Goal: Information Seeking & Learning: Learn about a topic

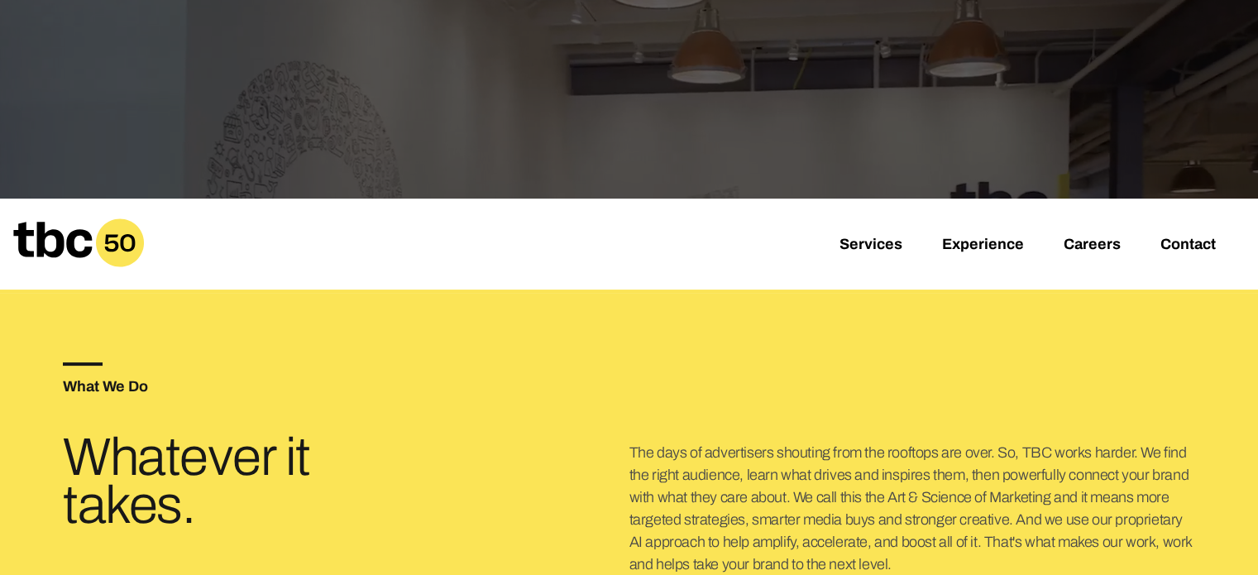
scroll to position [331, 0]
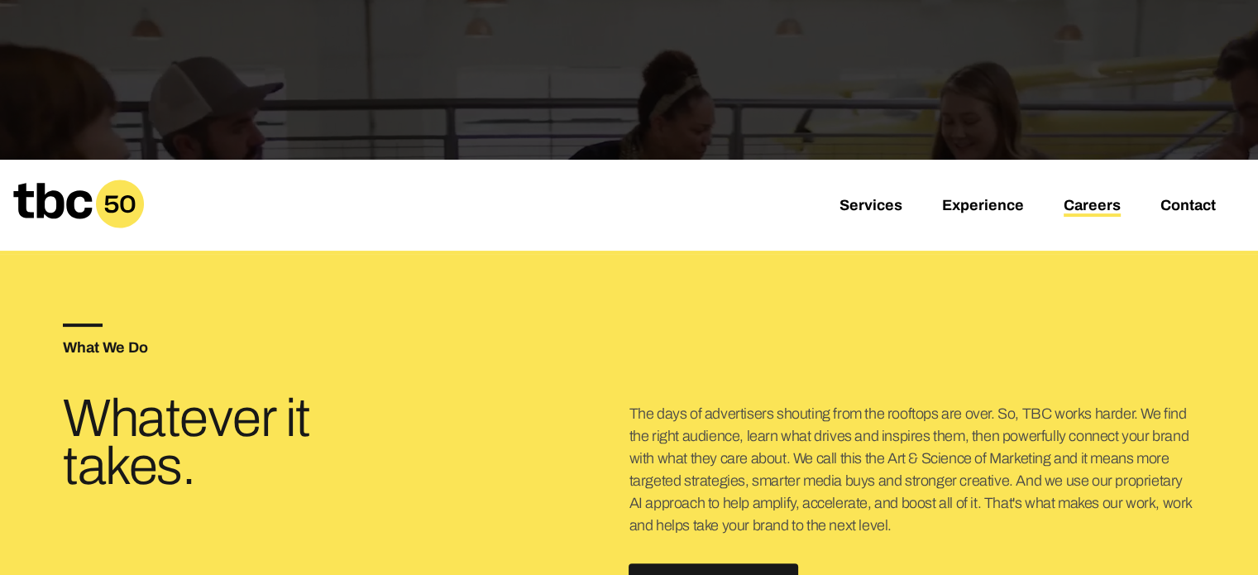
click at [1064, 208] on link "Careers" at bounding box center [1092, 207] width 57 height 20
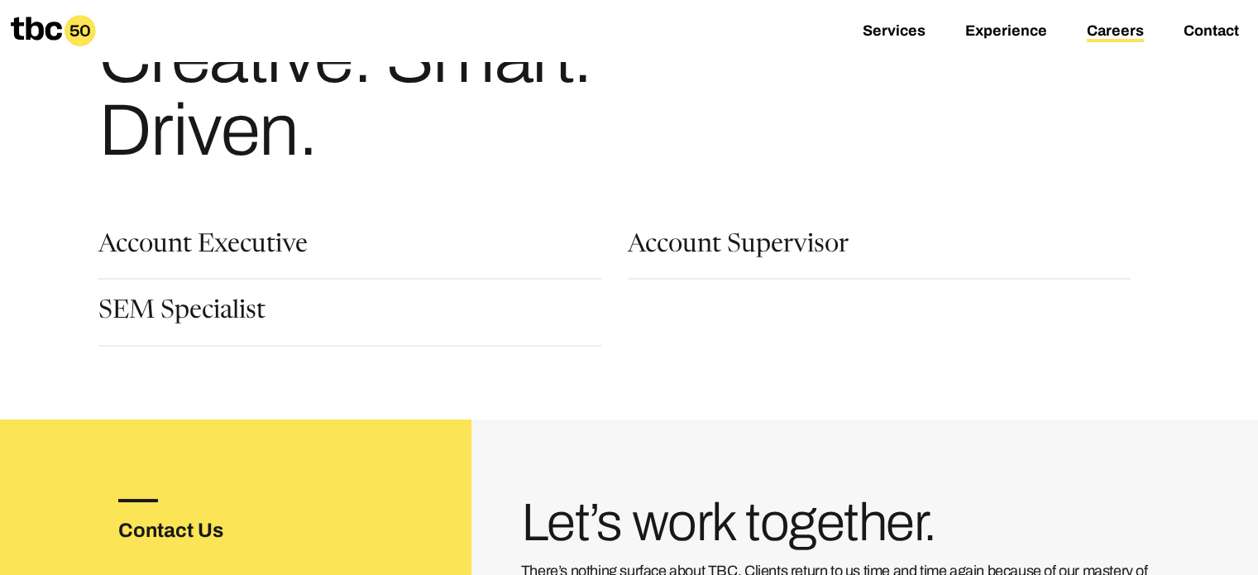
scroll to position [83, 0]
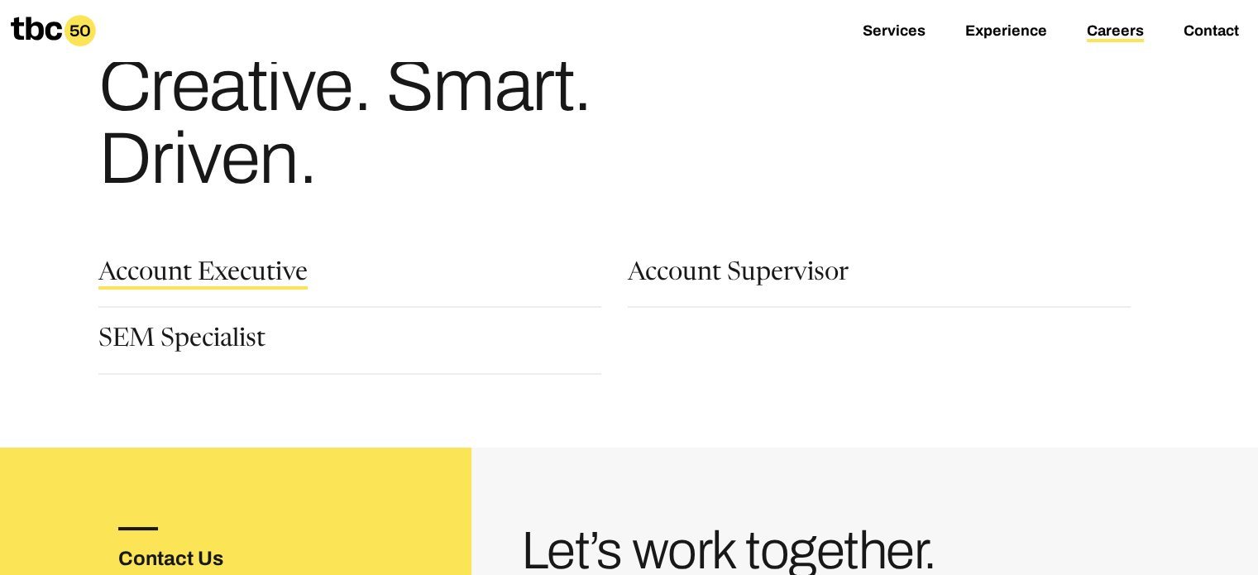
click at [239, 284] on link "Account Executive" at bounding box center [202, 275] width 209 height 28
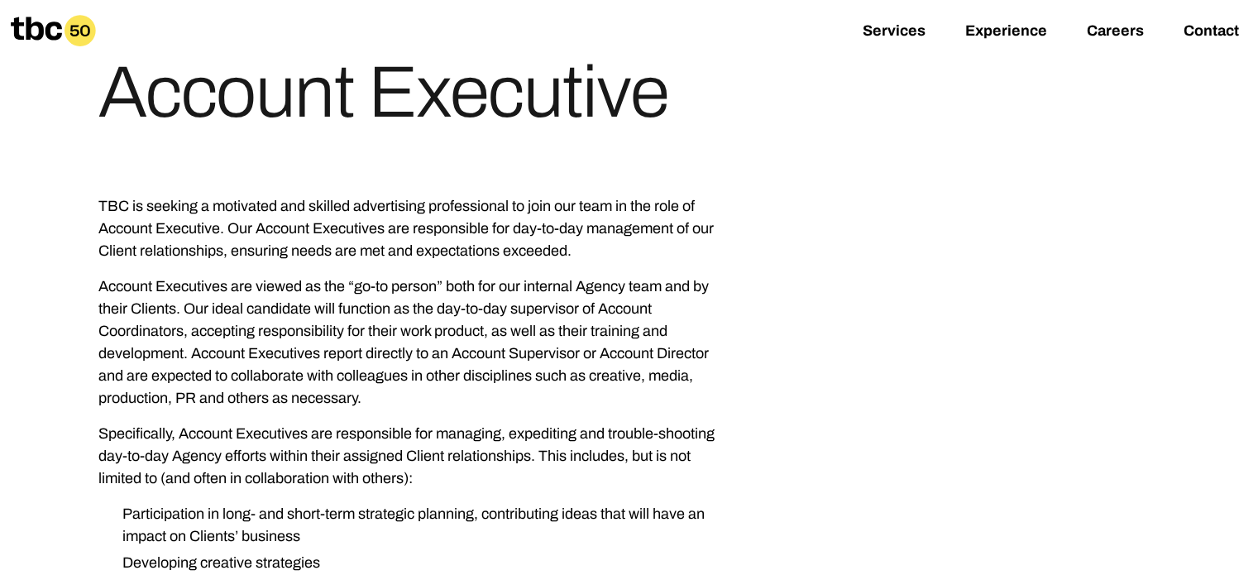
scroll to position [165, 0]
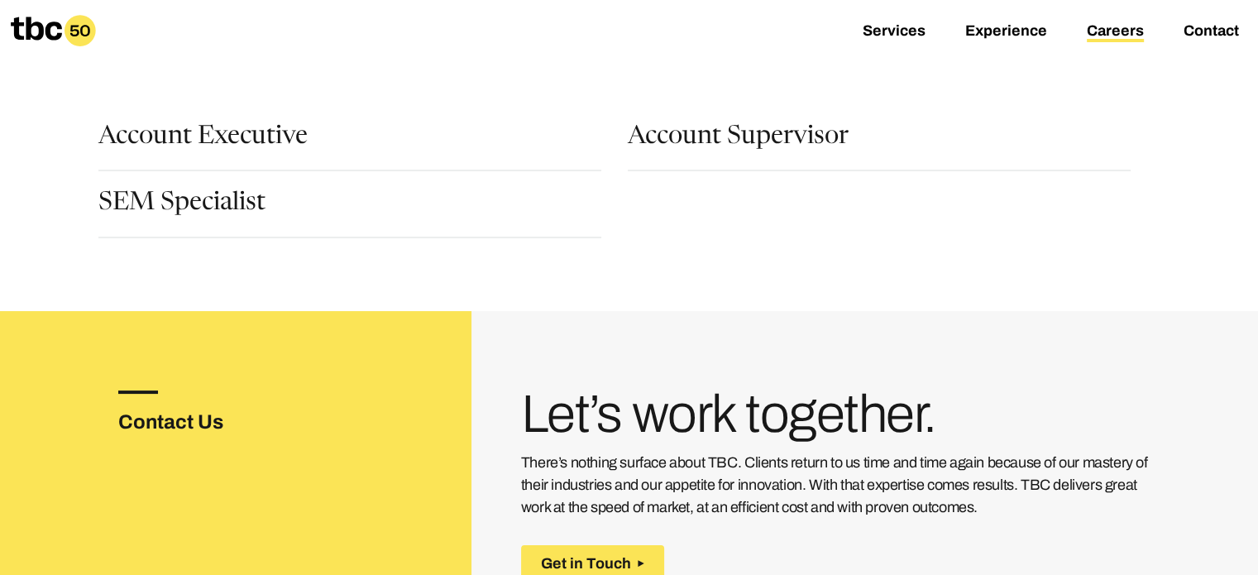
scroll to position [248, 0]
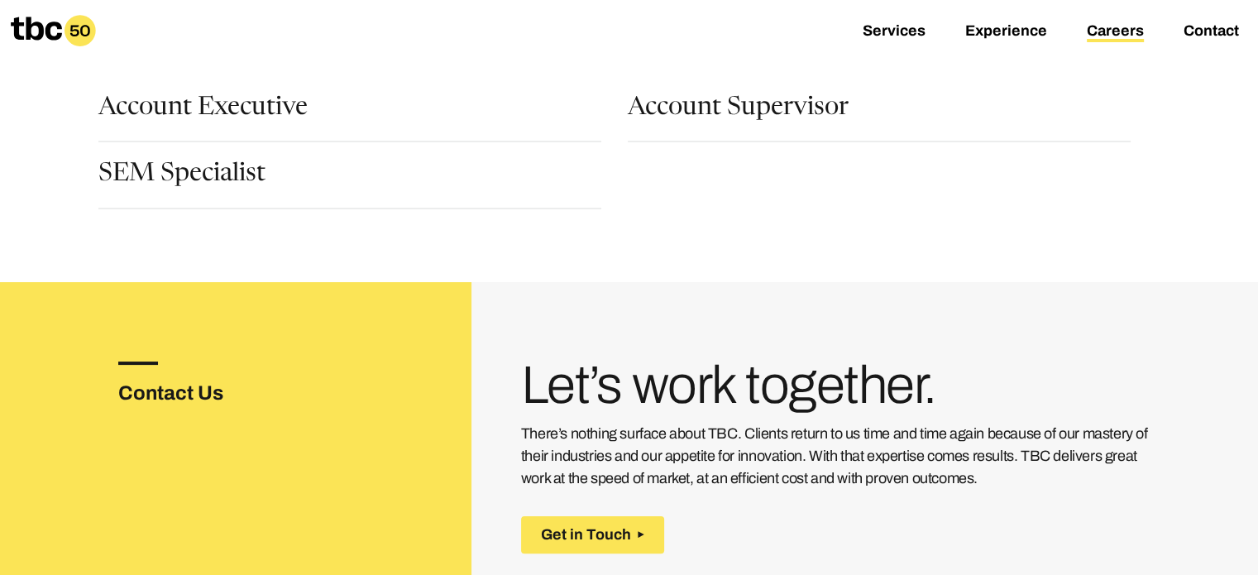
click at [266, 183] on div "SEM Specialist" at bounding box center [349, 185] width 503 height 46
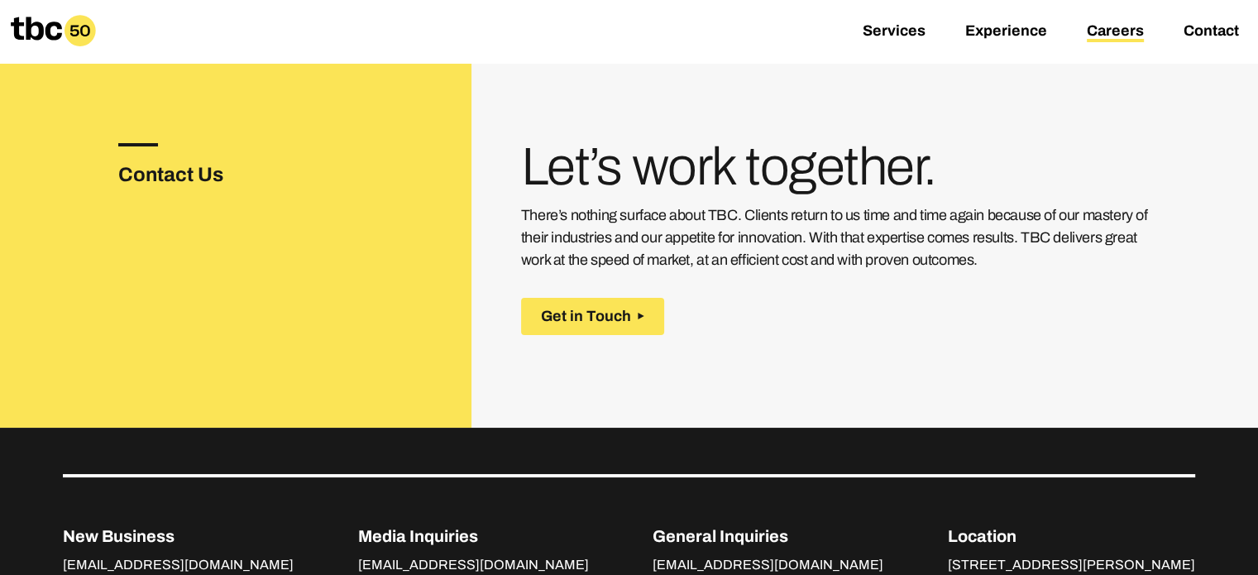
scroll to position [287, 0]
